Goal: Ask a question

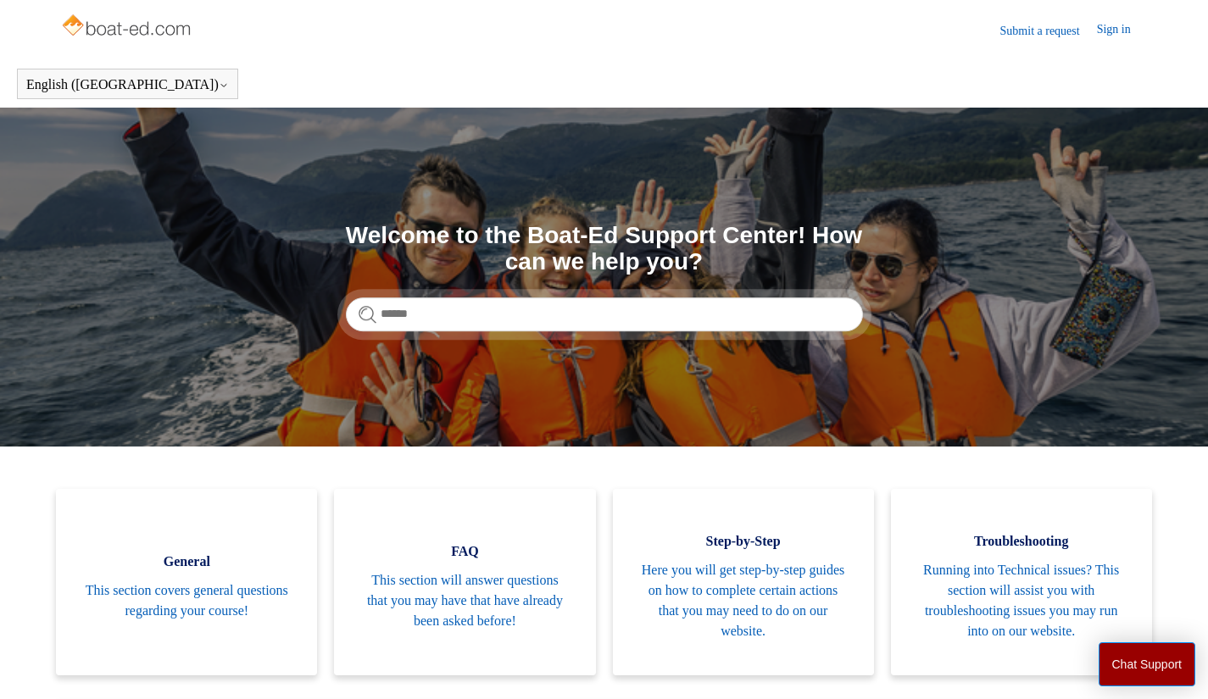
drag, startPoint x: 235, startPoint y: 128, endPoint x: 265, endPoint y: 131, distance: 30.7
click at [1133, 656] on button "Chat Support" at bounding box center [1146, 664] width 97 height 44
click at [103, 26] on img at bounding box center [127, 27] width 135 height 34
click at [1026, 29] on link "Submit a request" at bounding box center [1048, 31] width 97 height 18
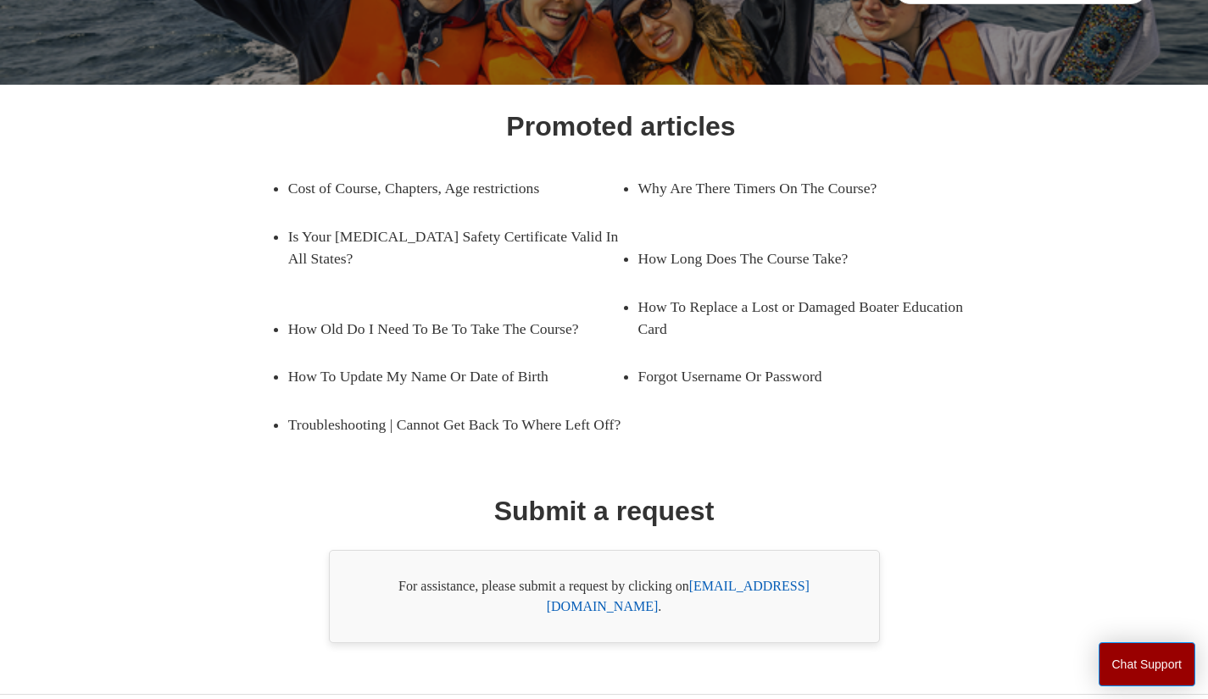
scroll to position [214, 0]
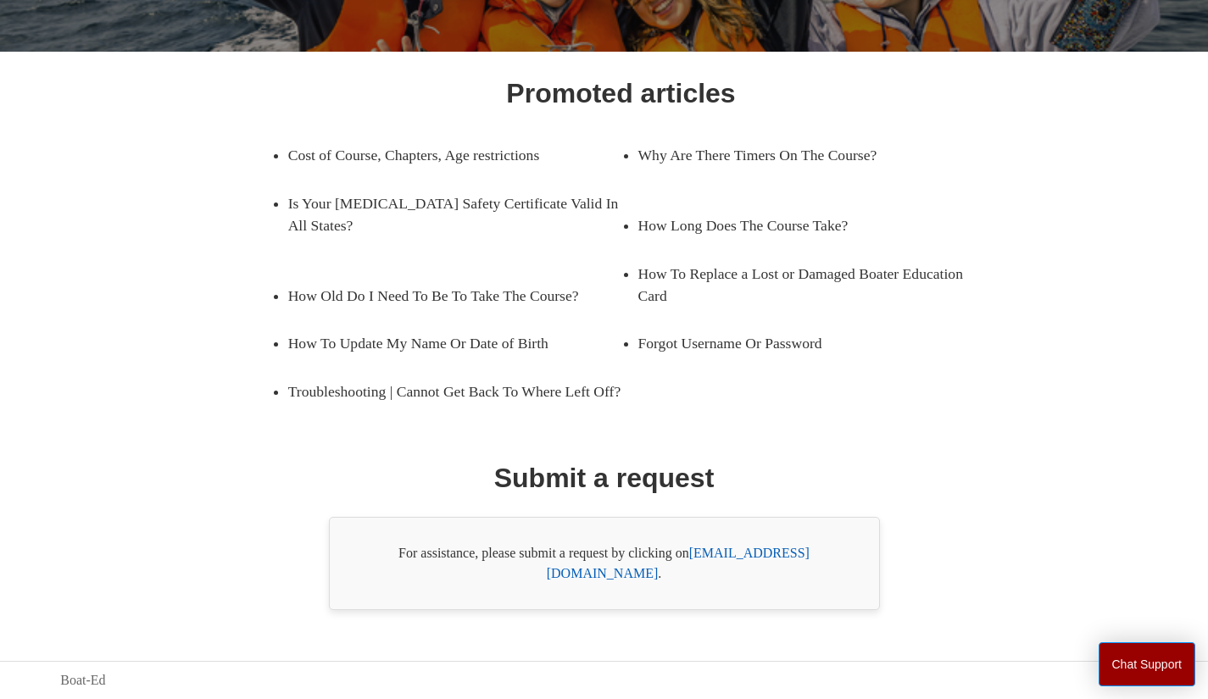
click at [755, 568] on link "[EMAIL_ADDRESS][DOMAIN_NAME]" at bounding box center [678, 563] width 263 height 35
click at [936, 518] on div "Promoted articles Cost of Course, Chapters, Age restrictions Why Are There Time…" at bounding box center [603, 341] width 978 height 537
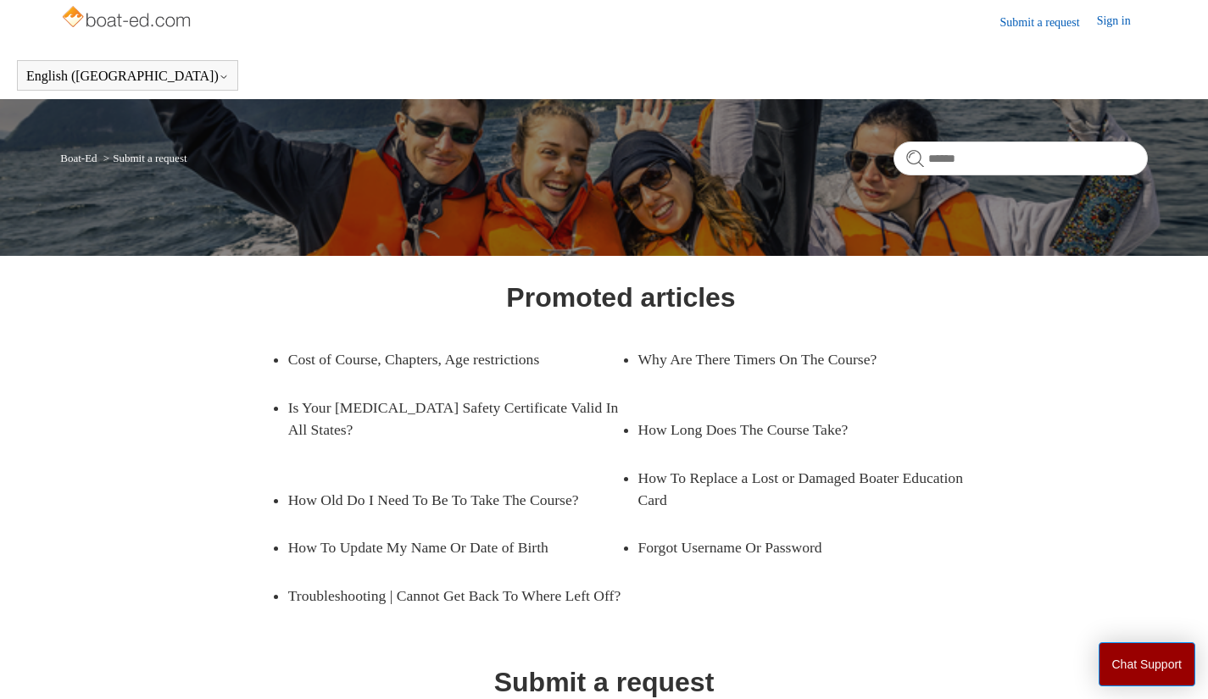
scroll to position [0, 0]
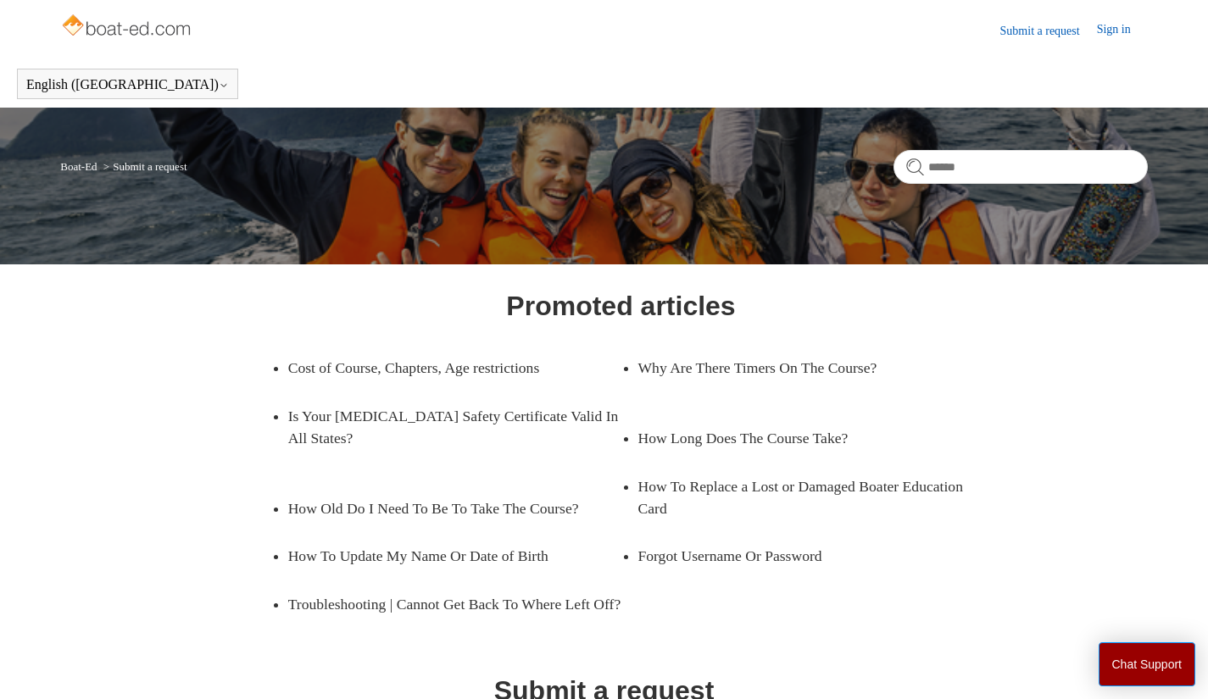
click at [1104, 20] on link "Sign in" at bounding box center [1122, 30] width 51 height 20
click at [1058, 19] on div "benjamin wadsworth My activities My profile Sign out" at bounding box center [1075, 30] width 146 height 22
click at [1059, 25] on span "benjamin wadsworth" at bounding box center [1080, 29] width 108 height 14
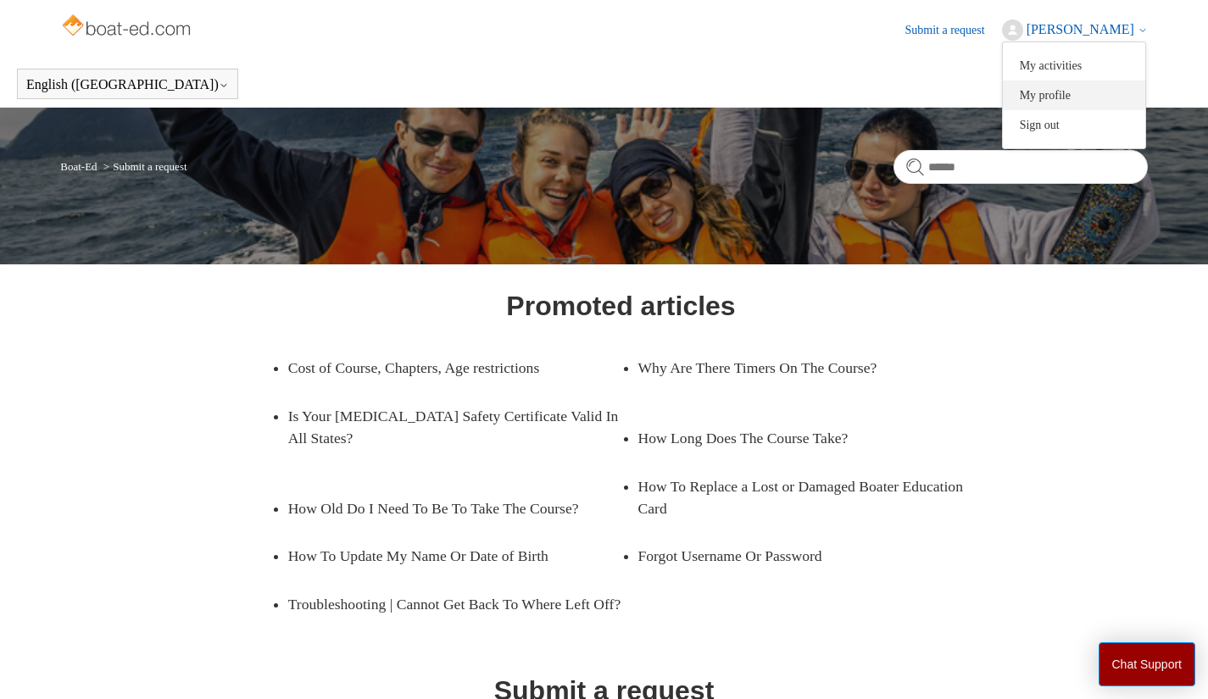
click at [1061, 97] on link "My profile" at bounding box center [1074, 96] width 142 height 30
